Goal: Information Seeking & Learning: Compare options

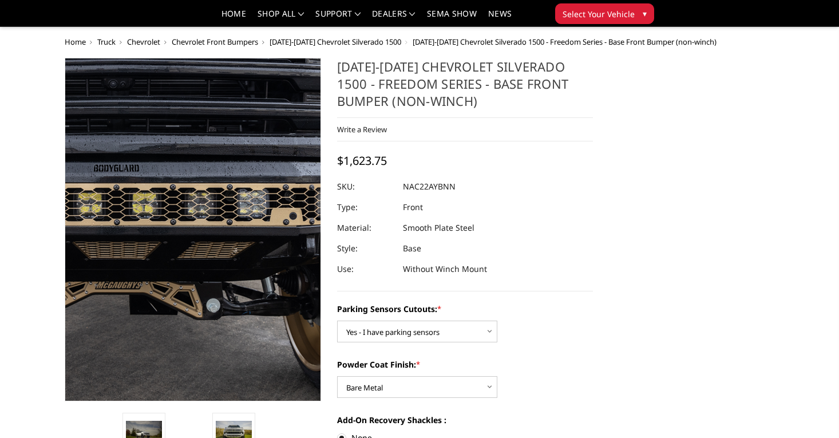
select select "4361"
select select "4370"
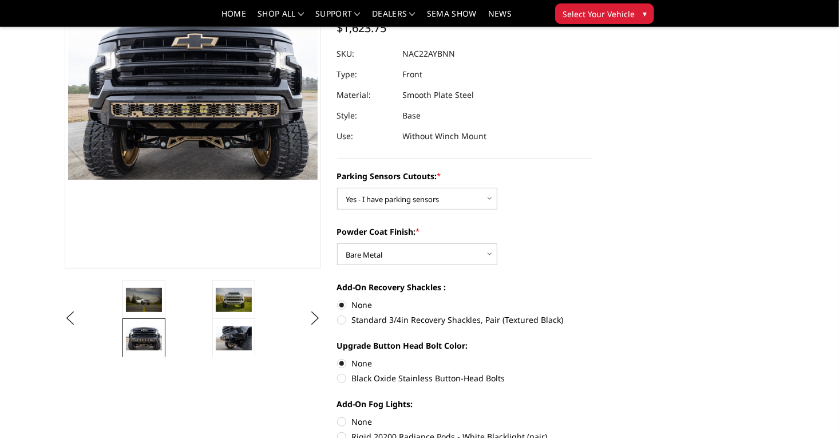
scroll to position [138, 0]
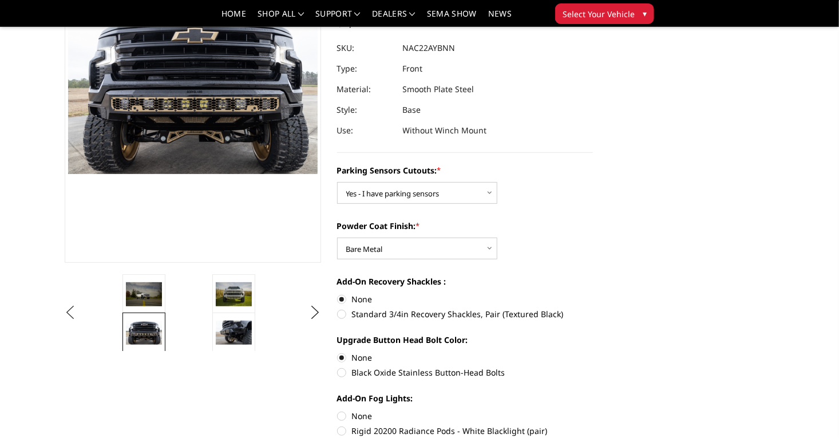
click at [62, 313] on button "Previous" at bounding box center [70, 312] width 17 height 17
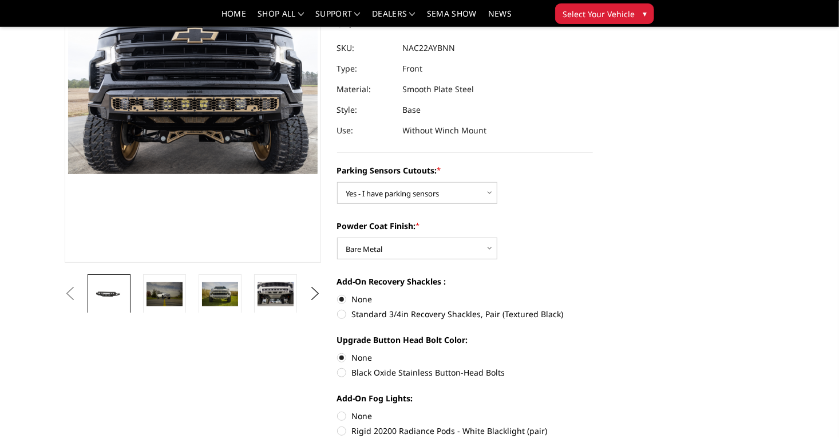
click at [88, 306] on link at bounding box center [109, 294] width 43 height 40
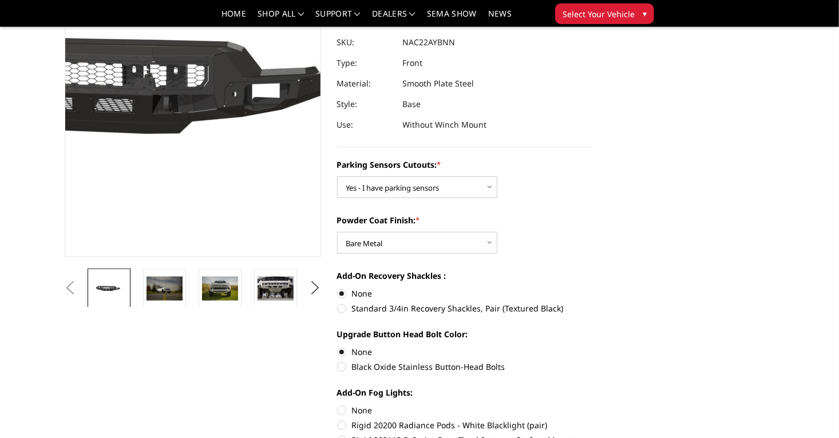
scroll to position [144, 0]
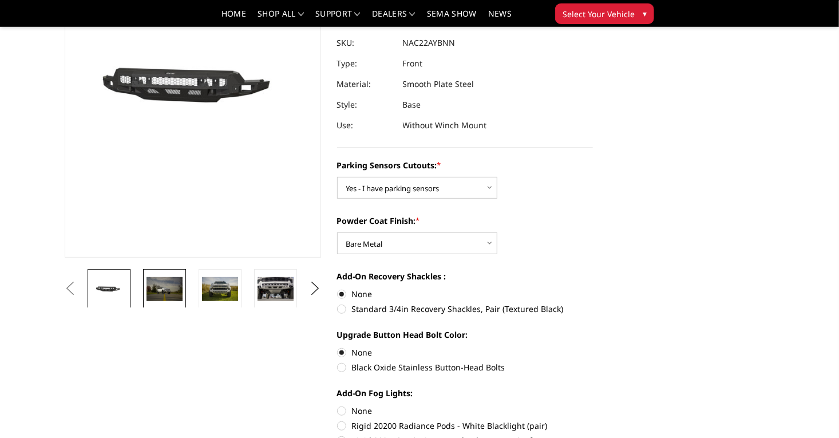
click at [146, 277] on img at bounding box center [164, 289] width 36 height 24
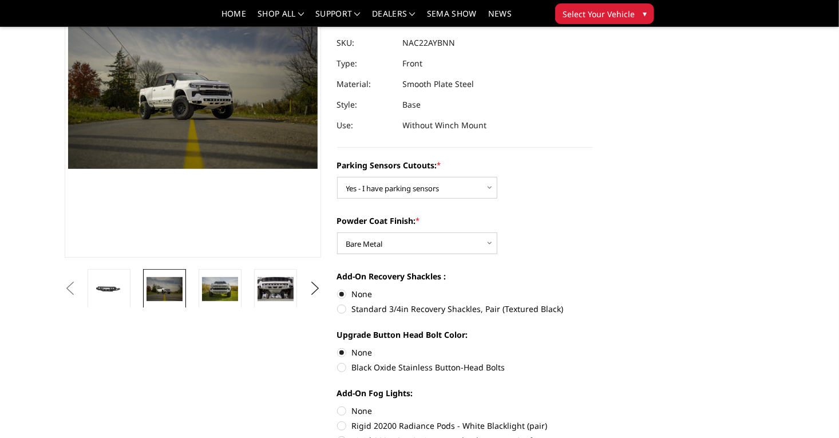
scroll to position [116, 0]
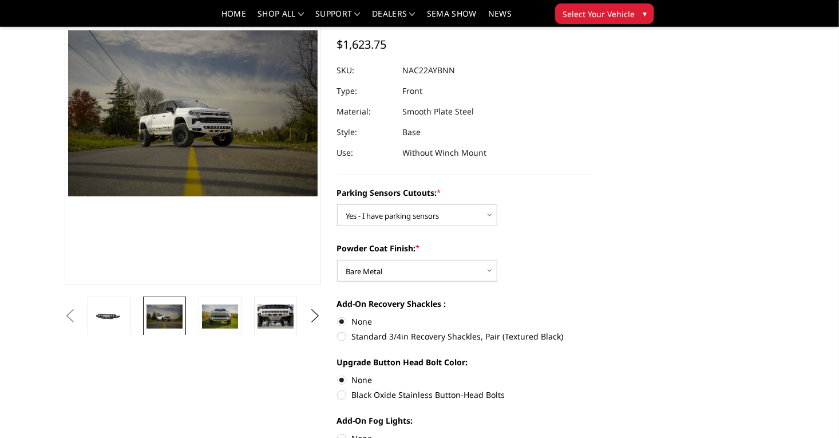
click at [143, 300] on link at bounding box center [164, 316] width 43 height 40
click at [85, 312] on li at bounding box center [112, 315] width 55 height 38
click at [88, 312] on link at bounding box center [109, 316] width 43 height 40
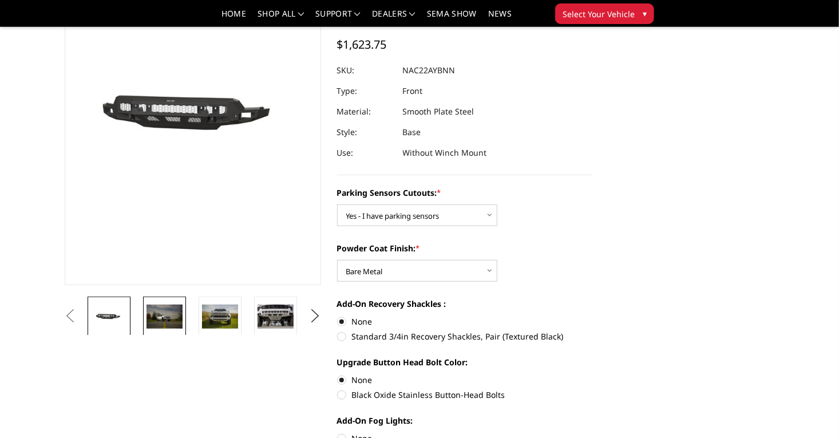
click at [146, 316] on img at bounding box center [164, 316] width 36 height 24
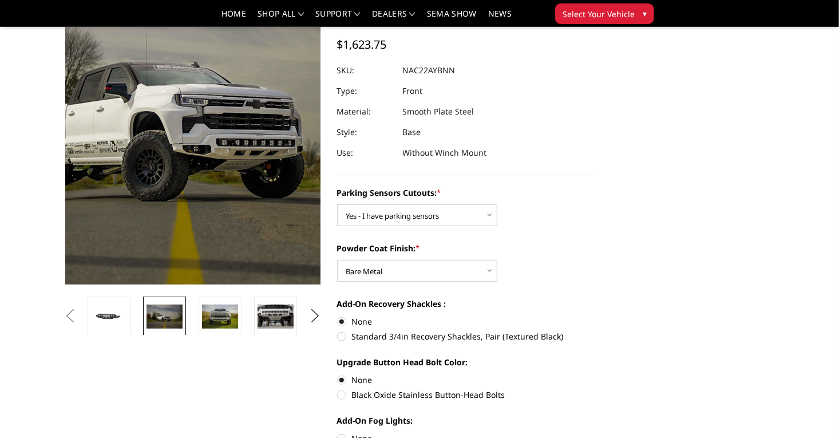
click at [194, 143] on img at bounding box center [185, 100] width 732 height 489
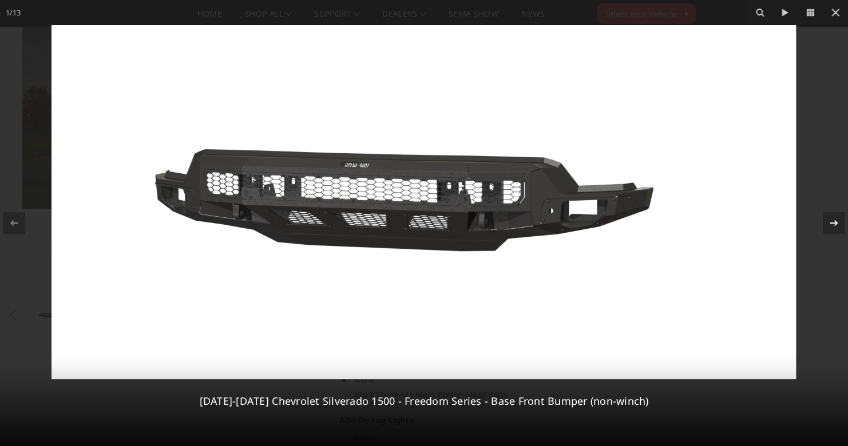
click at [836, 220] on icon at bounding box center [834, 223] width 14 height 14
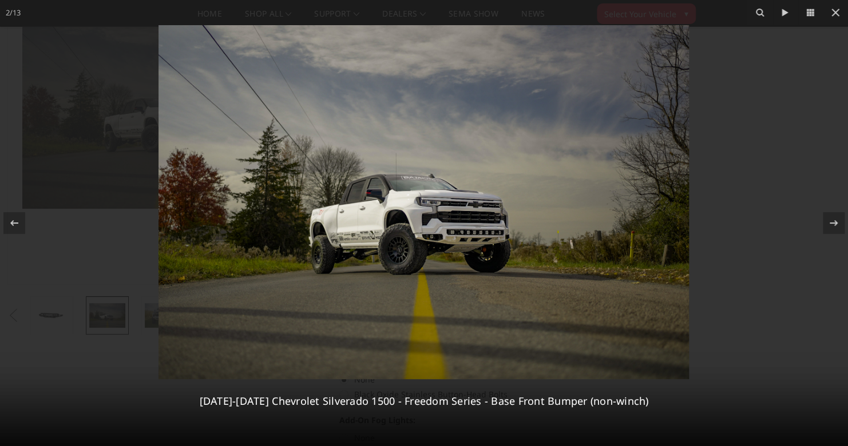
click at [463, 247] on img at bounding box center [423, 202] width 530 height 354
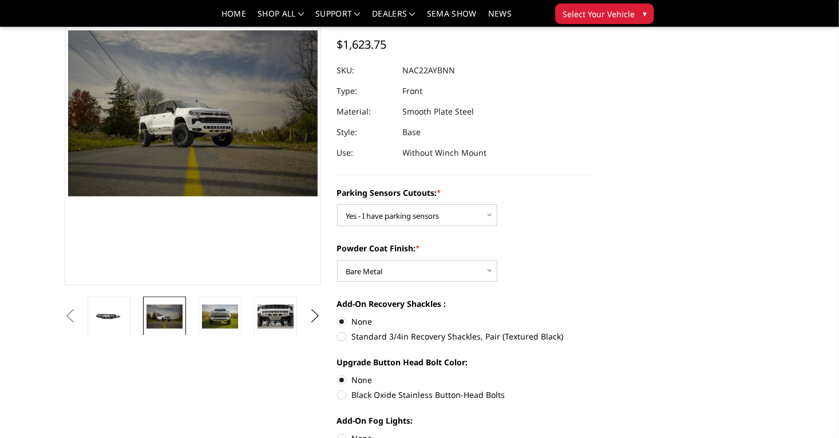
scroll to position [0, 0]
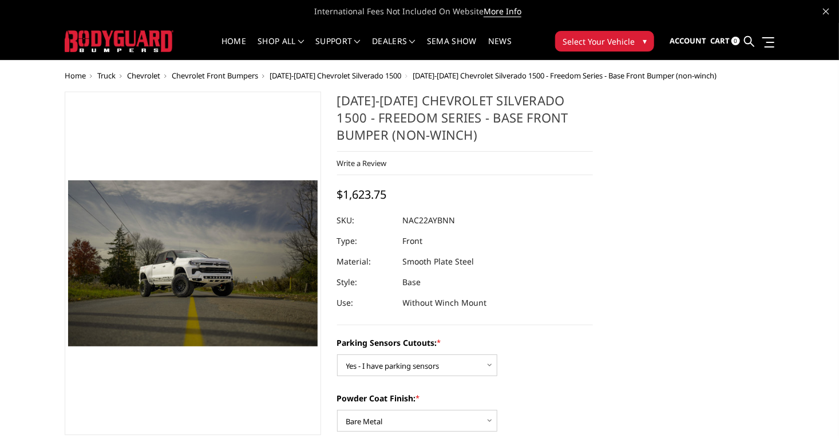
click at [177, 73] on span "Chevrolet Front Bumpers" at bounding box center [215, 75] width 86 height 10
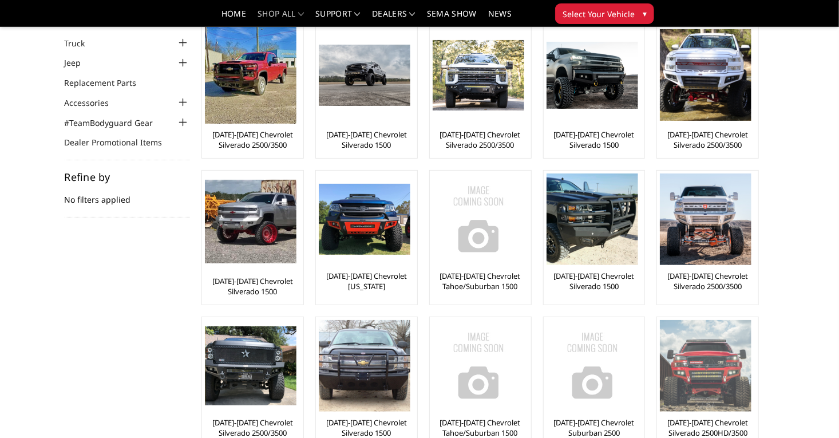
scroll to position [69, 0]
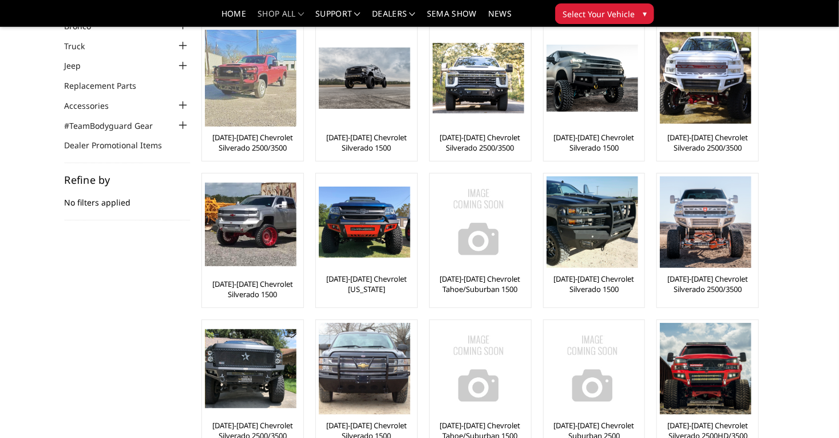
click at [223, 100] on img at bounding box center [251, 78] width 92 height 97
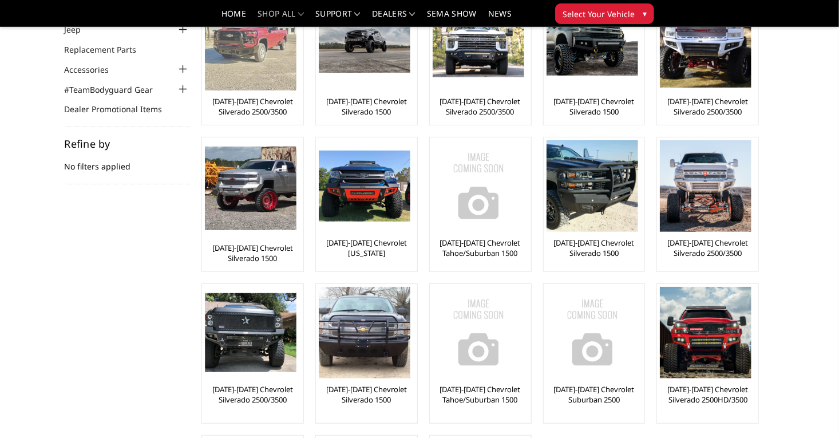
scroll to position [69, 0]
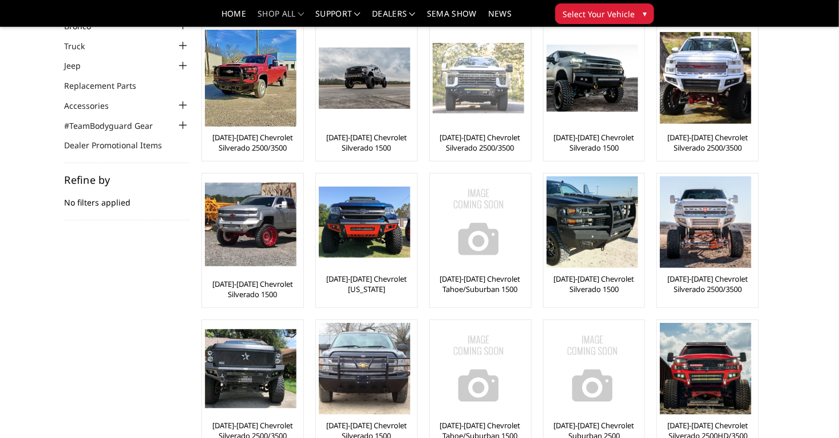
click at [432, 85] on img at bounding box center [478, 78] width 92 height 70
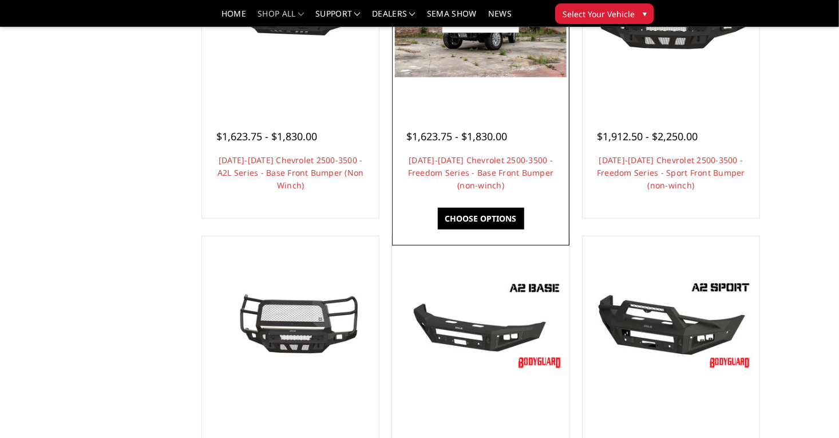
scroll to position [515, 0]
click at [476, 51] on img at bounding box center [480, 19] width 171 height 114
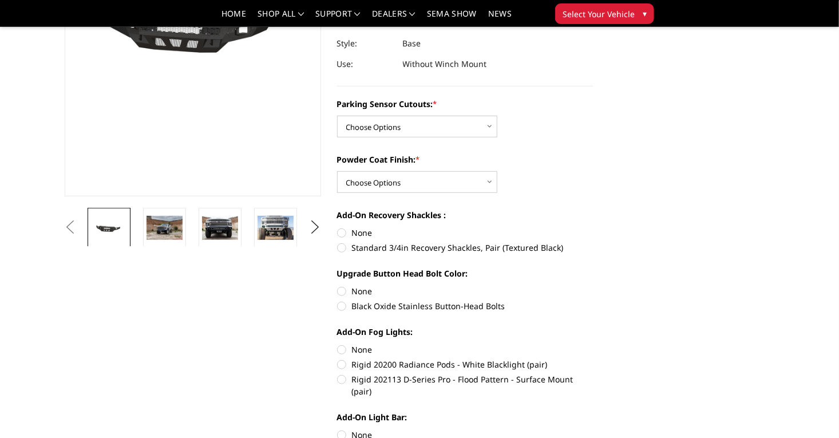
scroll to position [209, 0]
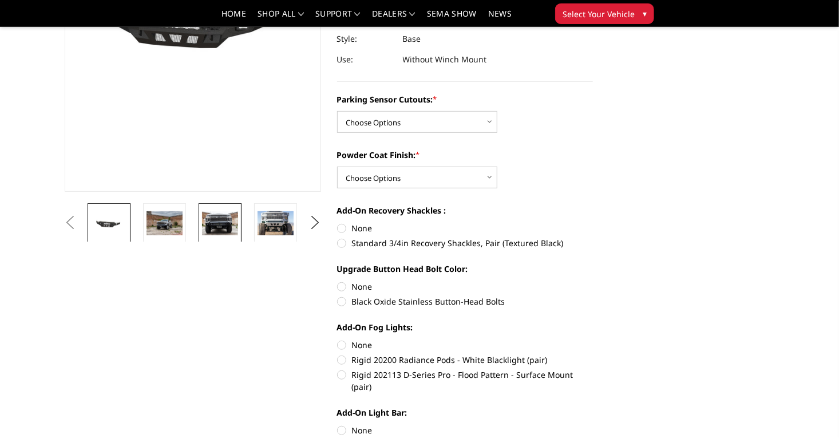
click at [202, 231] on img at bounding box center [220, 223] width 36 height 24
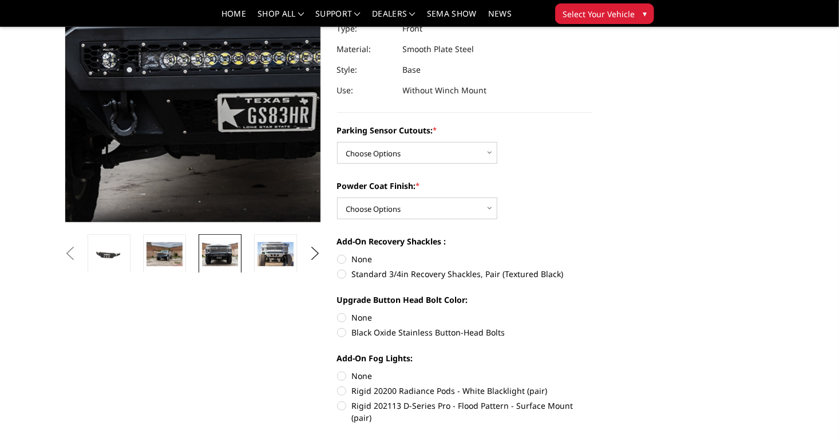
scroll to position [178, 0]
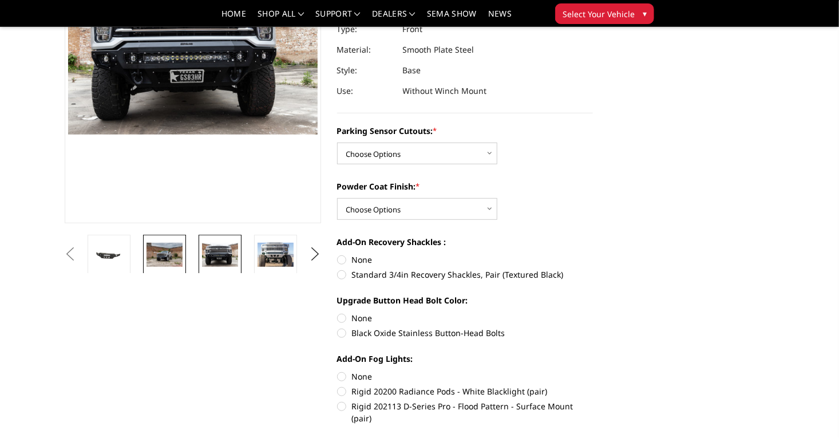
click at [146, 246] on img at bounding box center [164, 255] width 36 height 24
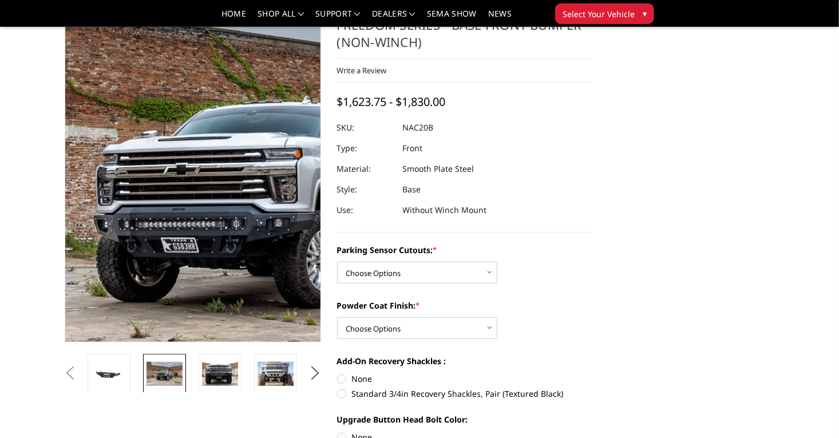
scroll to position [51, 0]
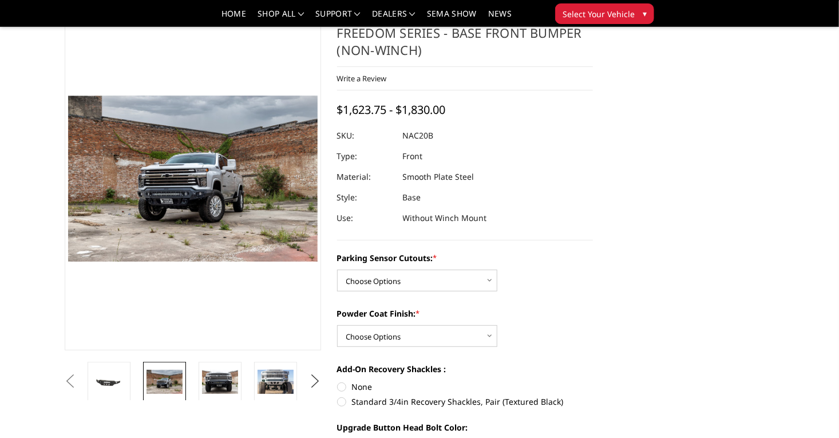
click at [317, 383] on button "Next" at bounding box center [314, 380] width 17 height 17
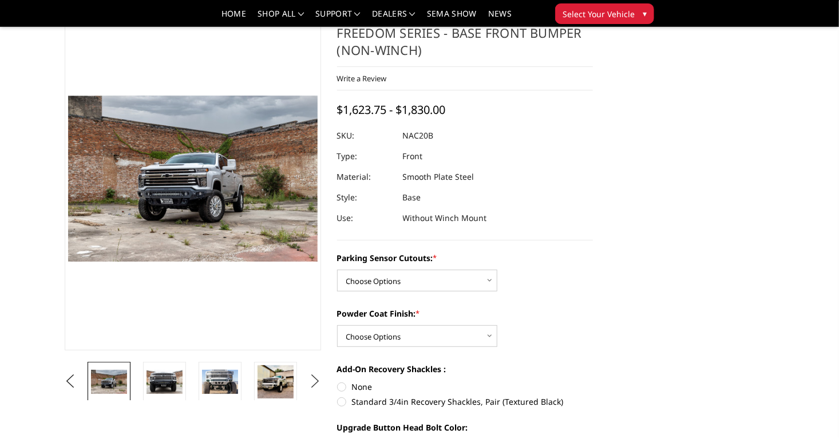
click at [317, 383] on button "Next" at bounding box center [314, 380] width 17 height 17
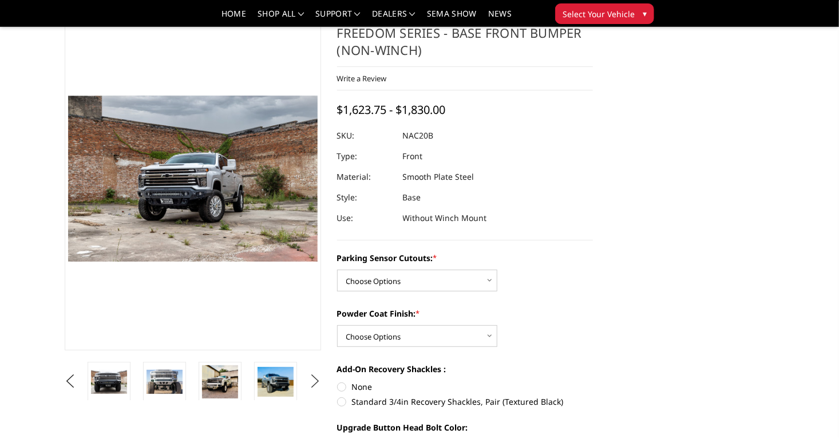
click at [316, 383] on button "Next" at bounding box center [314, 380] width 17 height 17
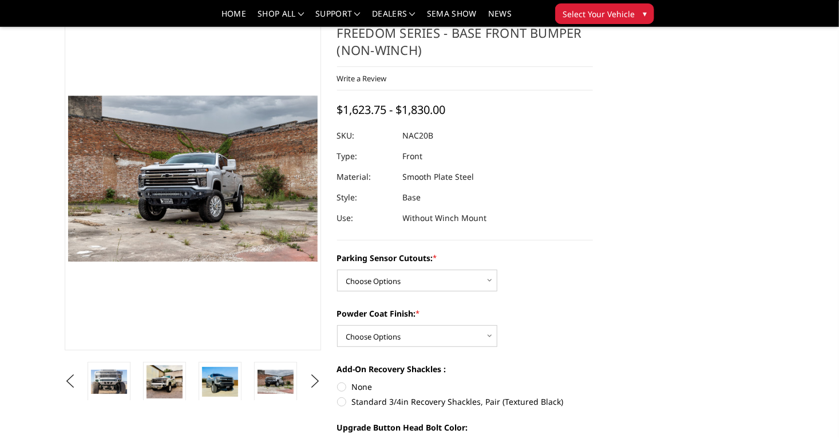
click at [307, 383] on li at bounding box center [334, 381] width 55 height 38
click at [313, 384] on img at bounding box center [331, 382] width 36 height 24
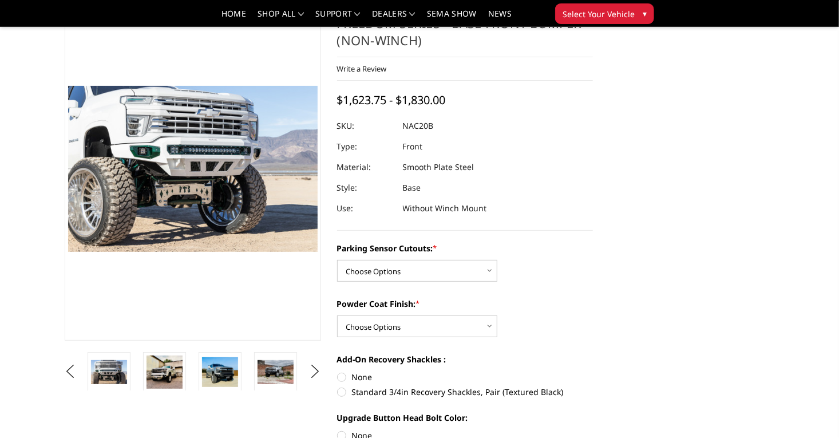
scroll to position [60, 0]
click at [309, 374] on button "Next" at bounding box center [314, 371] width 17 height 17
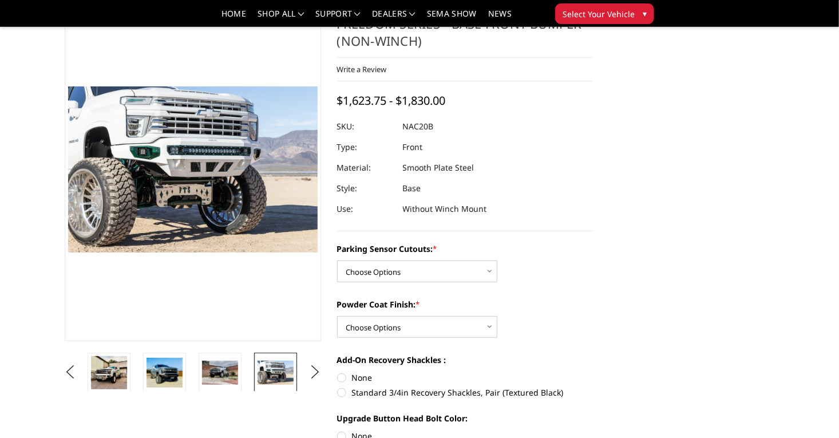
click at [313, 373] on img at bounding box center [331, 372] width 36 height 26
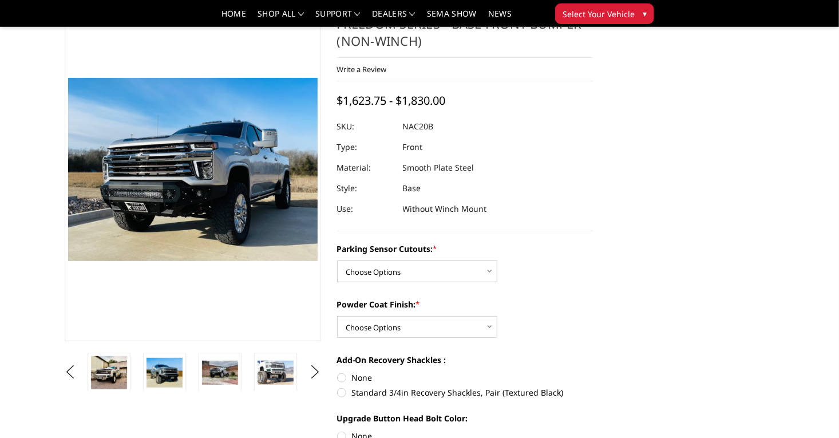
scroll to position [50, 0]
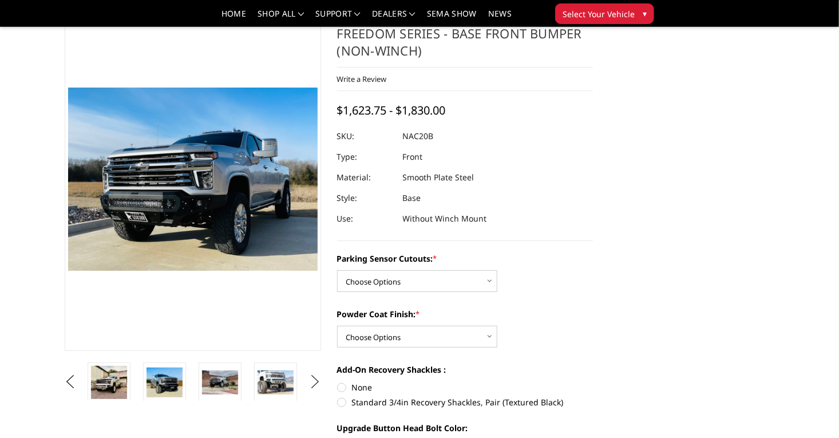
click at [323, 380] on button "Next" at bounding box center [314, 381] width 17 height 17
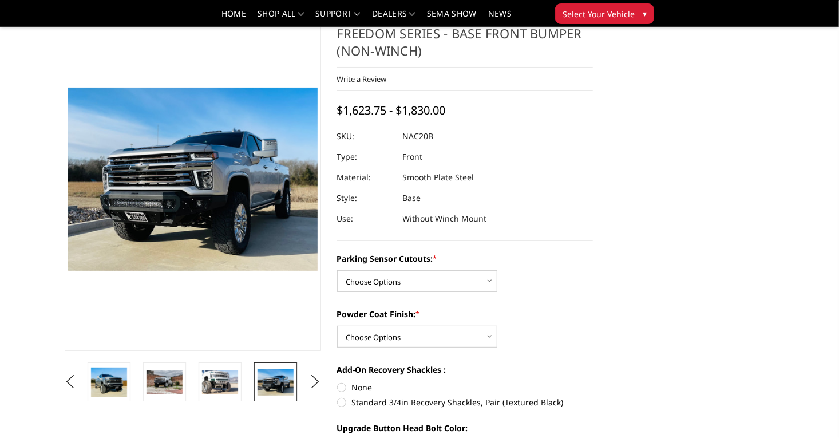
click at [313, 383] on img at bounding box center [331, 382] width 36 height 30
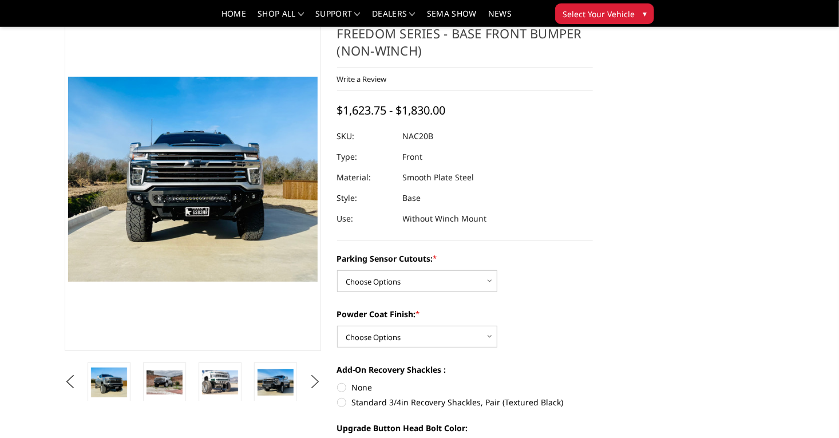
click at [319, 382] on button "Next" at bounding box center [314, 381] width 17 height 17
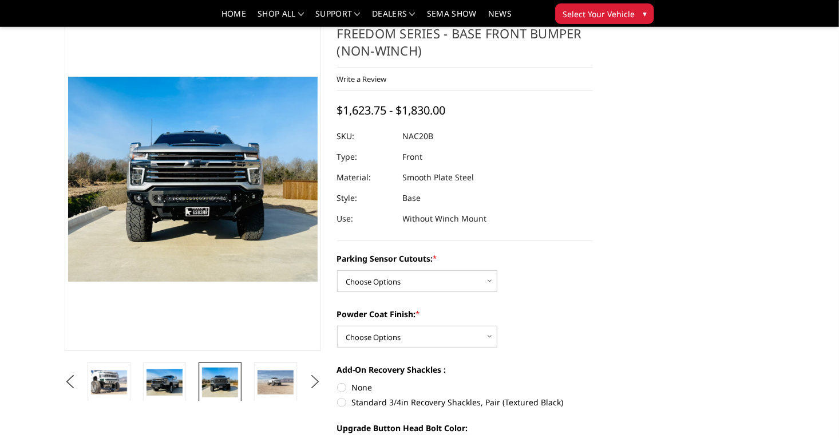
click at [319, 382] on button "Next" at bounding box center [314, 381] width 17 height 17
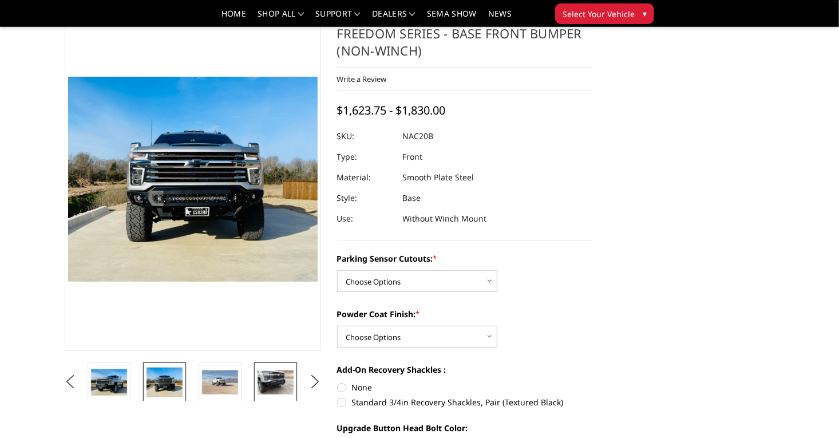
click at [254, 384] on link at bounding box center [275, 382] width 43 height 40
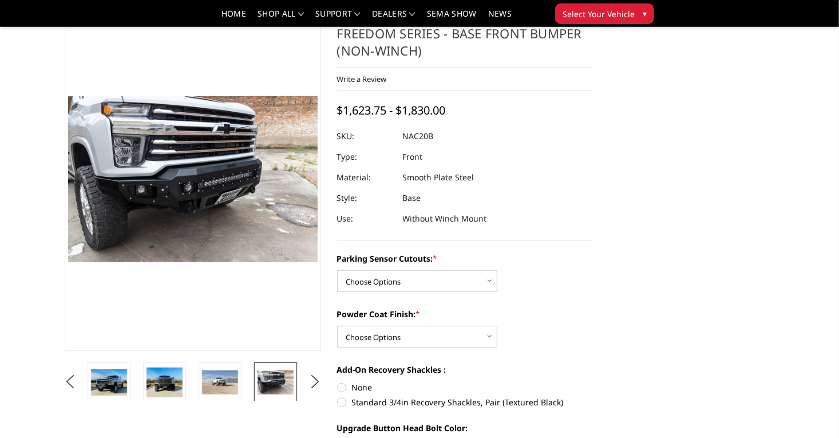
scroll to position [73, 0]
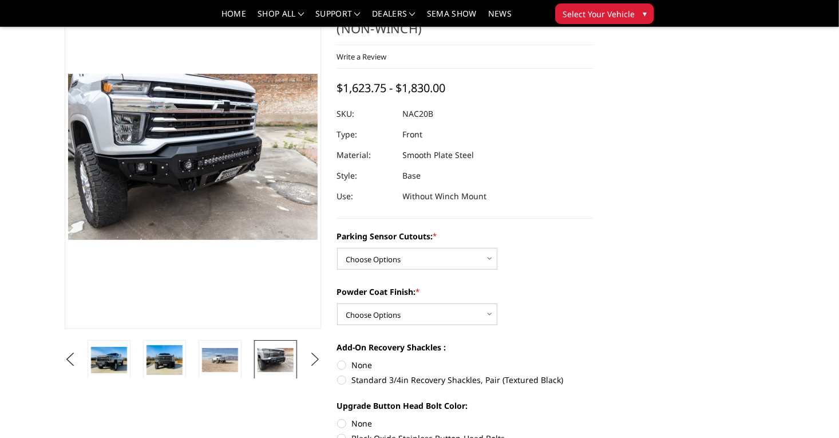
click at [319, 359] on button "Next" at bounding box center [314, 359] width 17 height 17
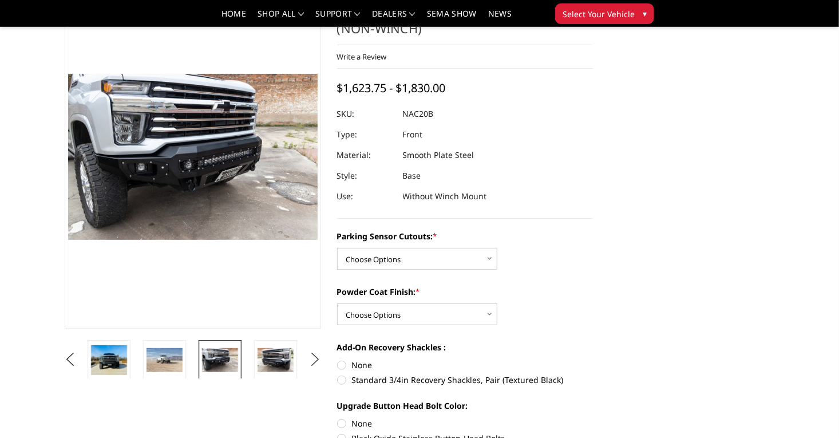
click at [319, 359] on button "Next" at bounding box center [314, 359] width 17 height 17
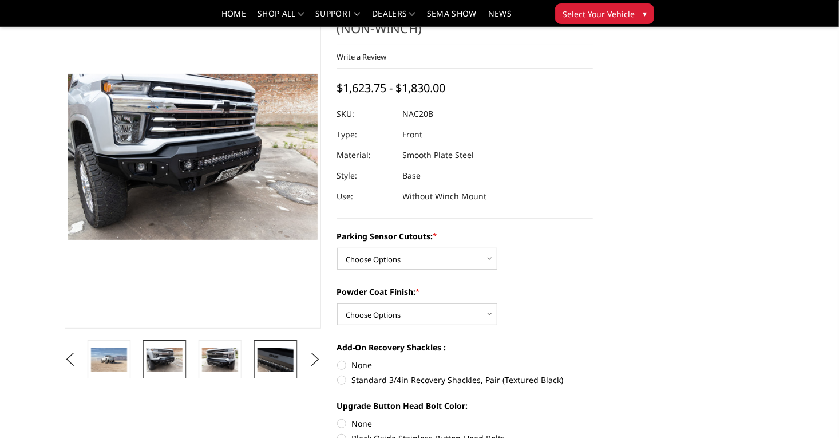
click at [257, 361] on img at bounding box center [275, 360] width 36 height 24
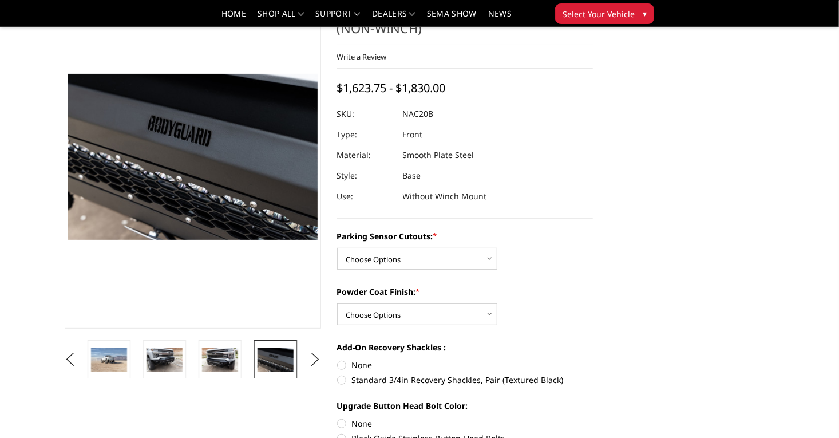
click at [313, 367] on img at bounding box center [331, 360] width 36 height 24
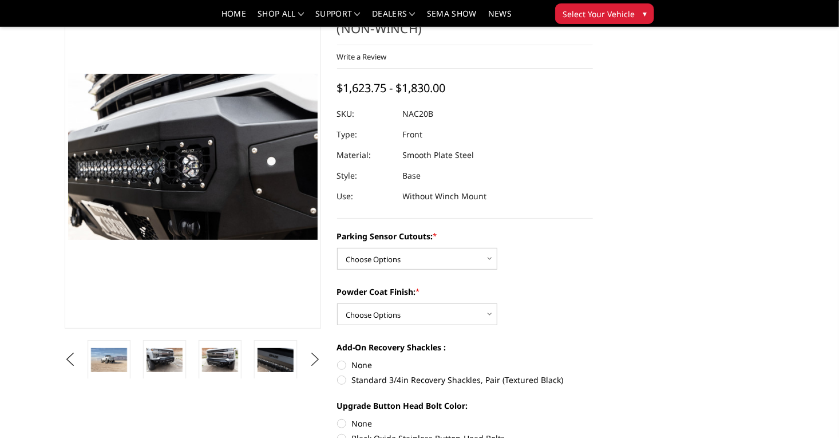
click at [319, 354] on button "Next" at bounding box center [314, 359] width 17 height 17
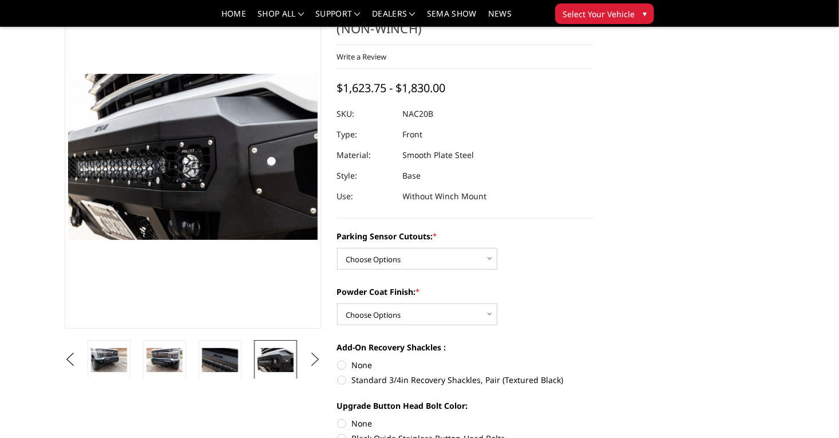
click at [319, 354] on button "Next" at bounding box center [314, 359] width 17 height 17
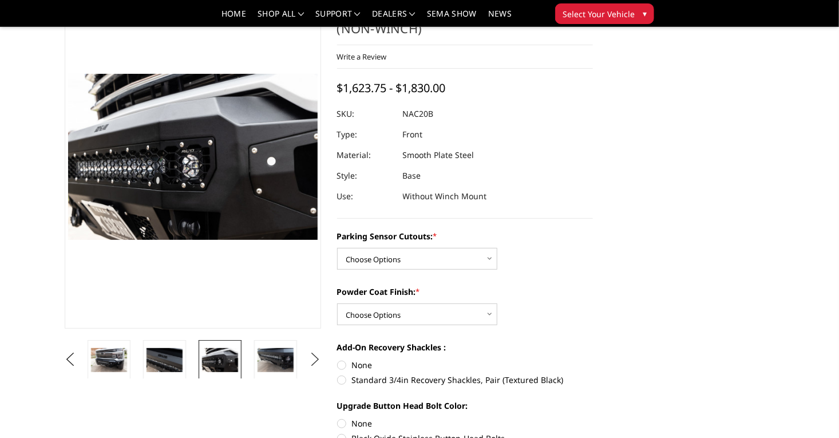
click at [319, 354] on button "Next" at bounding box center [314, 359] width 17 height 17
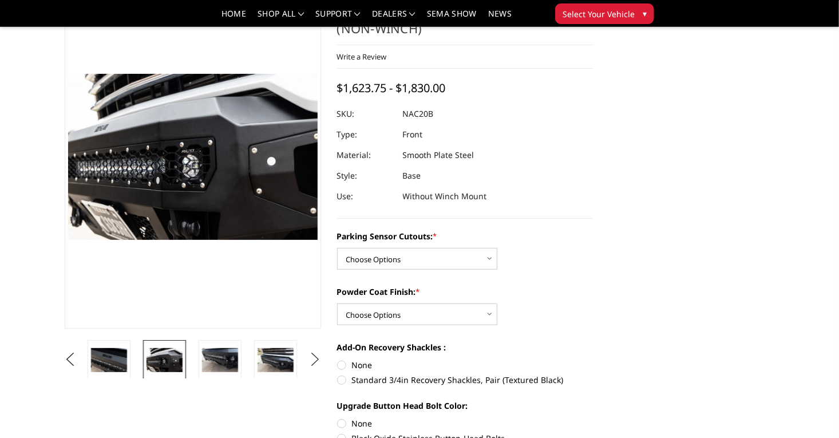
click at [315, 354] on button "Next" at bounding box center [314, 359] width 17 height 17
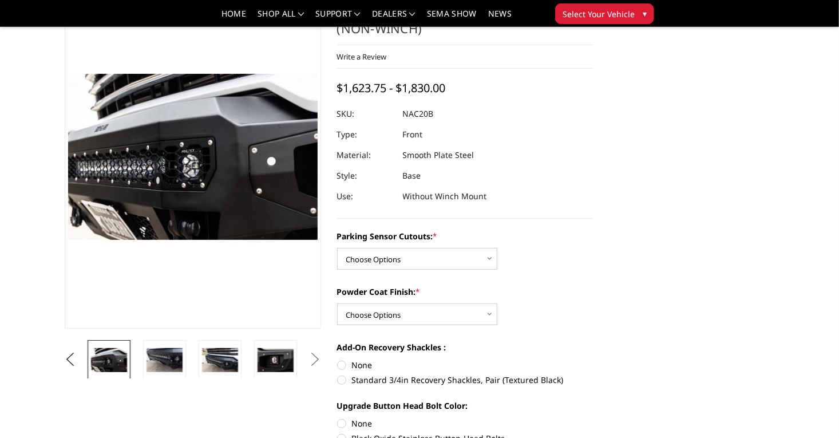
click at [315, 354] on button "Next" at bounding box center [314, 359] width 17 height 17
click at [313, 363] on img at bounding box center [331, 360] width 36 height 24
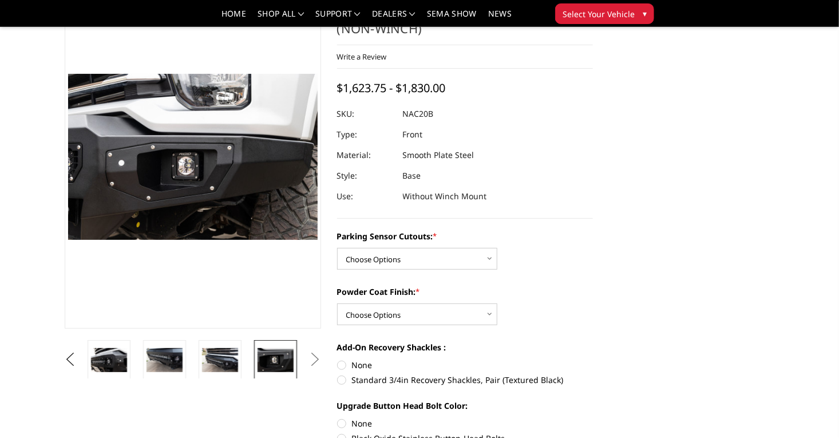
click at [257, 366] on img at bounding box center [275, 360] width 36 height 24
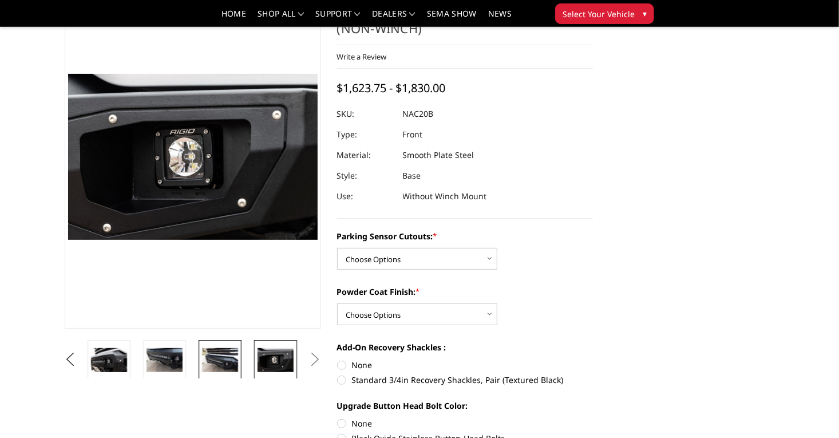
click at [202, 367] on img at bounding box center [220, 360] width 36 height 24
